Goal: Task Accomplishment & Management: Manage account settings

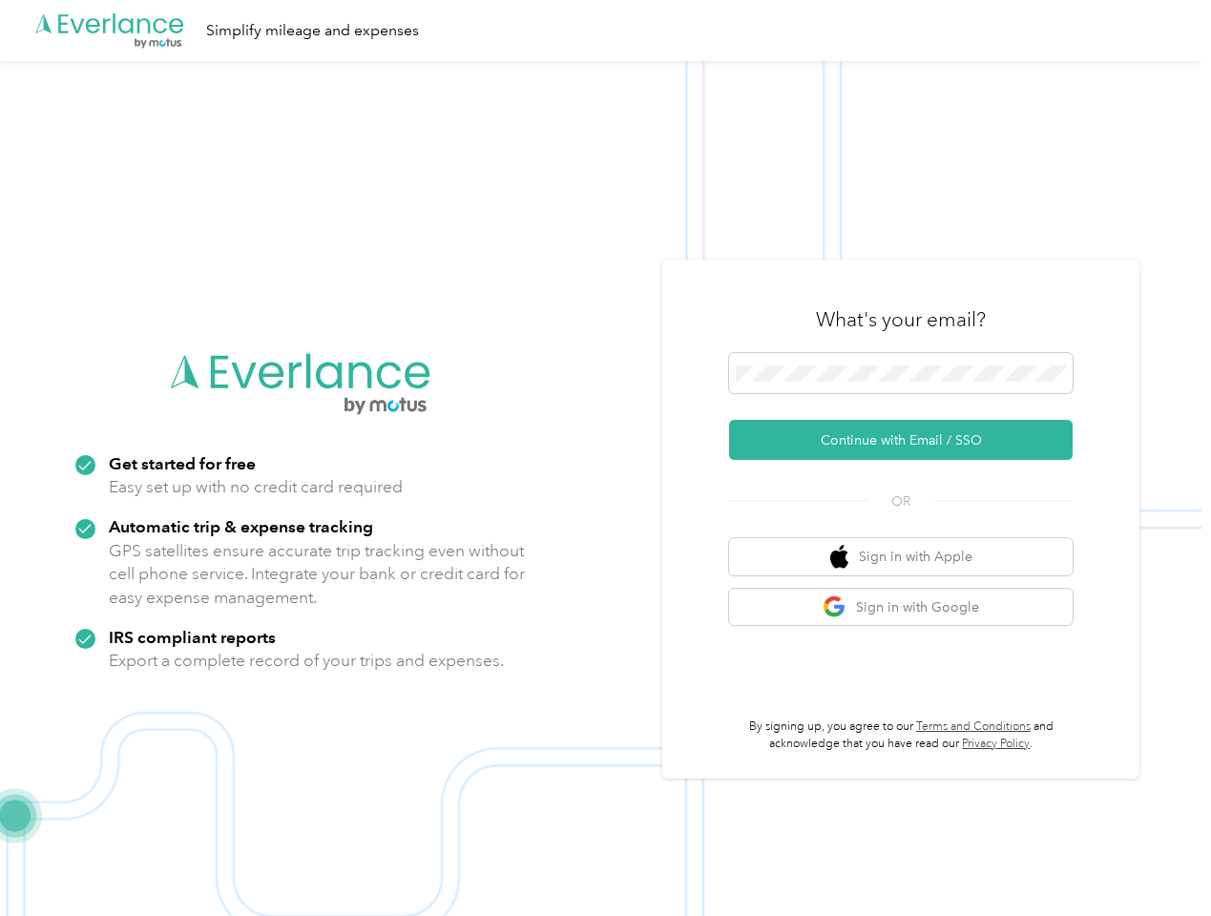
click at [605, 458] on img at bounding box center [601, 519] width 1202 height 916
click at [605, 31] on div ".cls-1 { fill: #00adee; } .cls-2 { fill: #fff; } .cls-3 { fill: #707372; } .cls…" at bounding box center [601, 30] width 1202 height 61
click at [909, 440] on button "Continue with Email / SSO" at bounding box center [901, 440] width 344 height 40
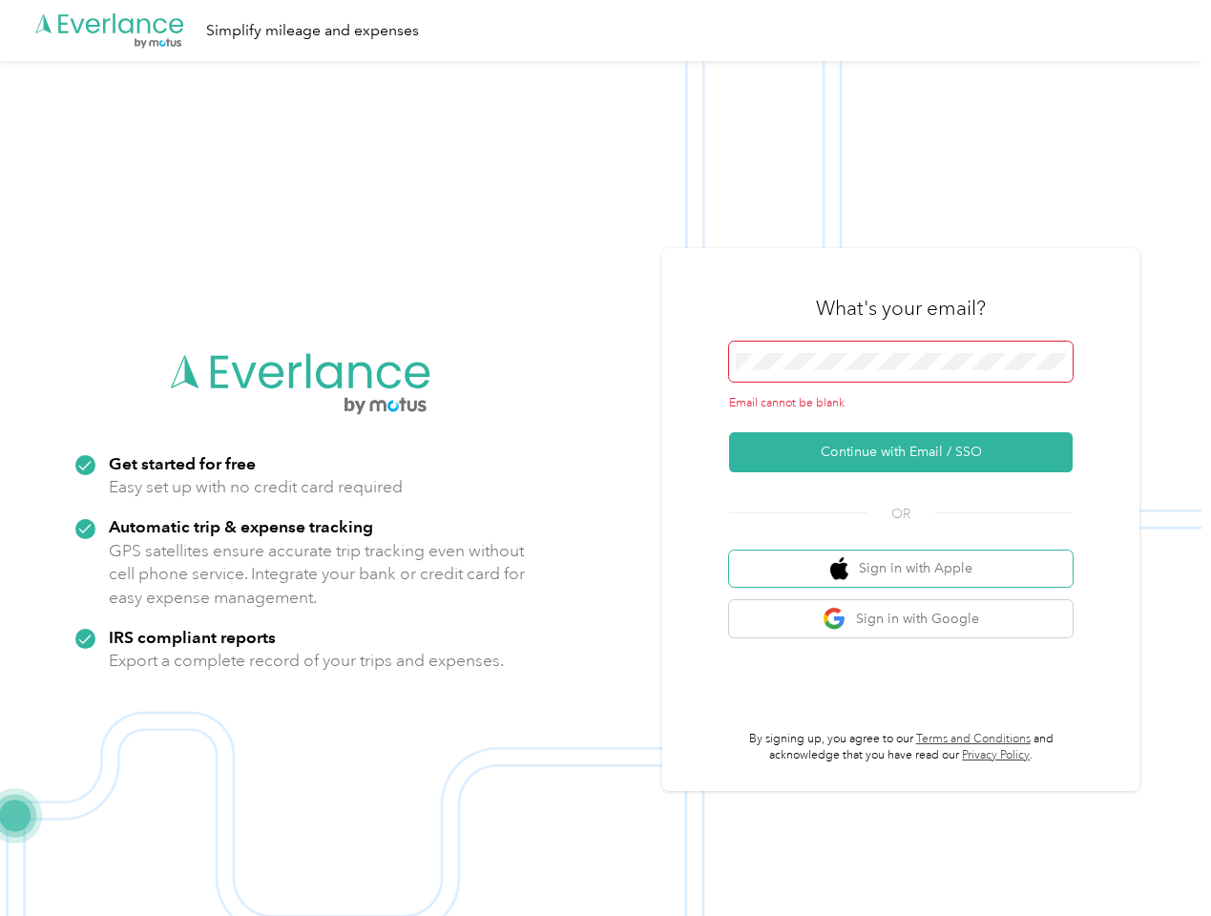
click at [909, 557] on button "Sign in with Apple" at bounding box center [901, 569] width 344 height 37
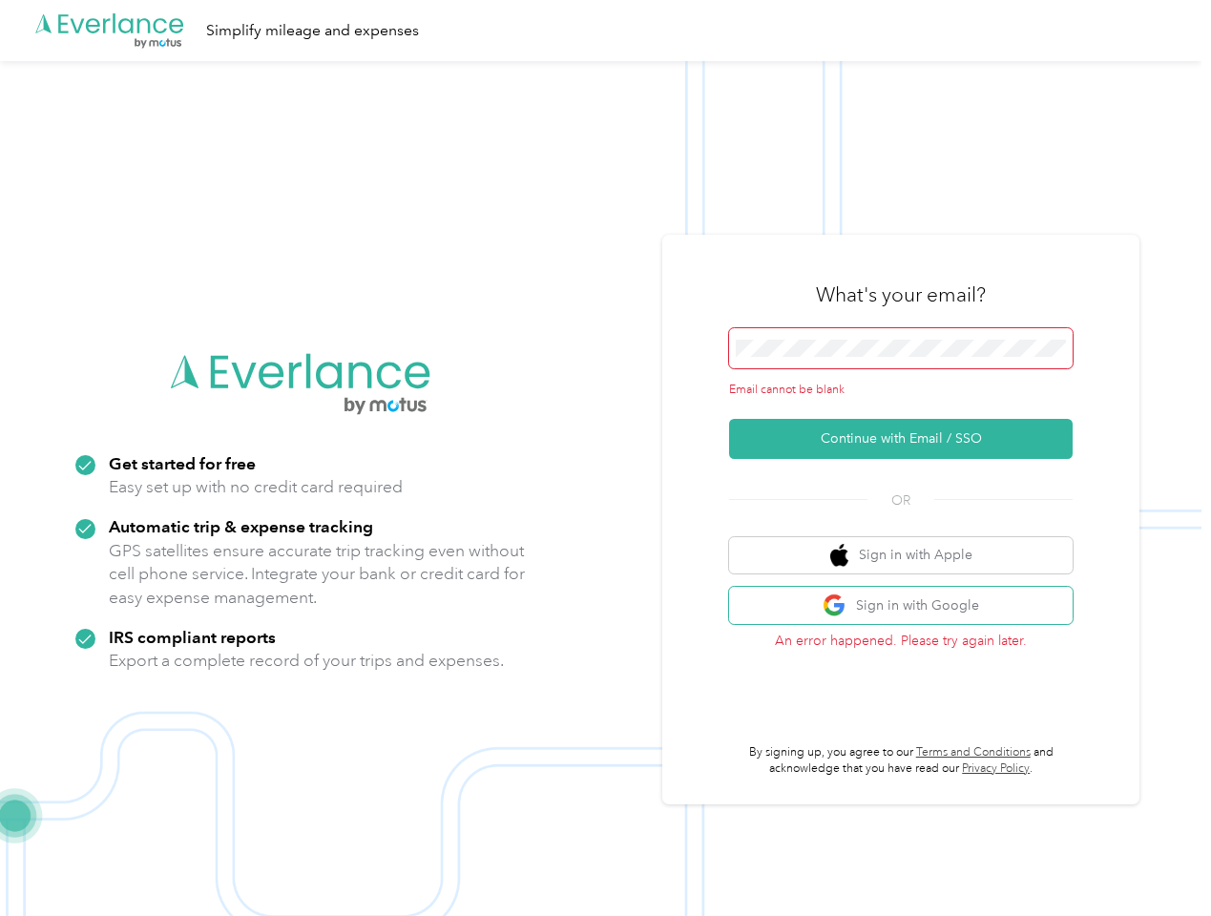
click at [909, 607] on button "Sign in with Google" at bounding box center [901, 605] width 344 height 37
